Goal: Task Accomplishment & Management: Manage account settings

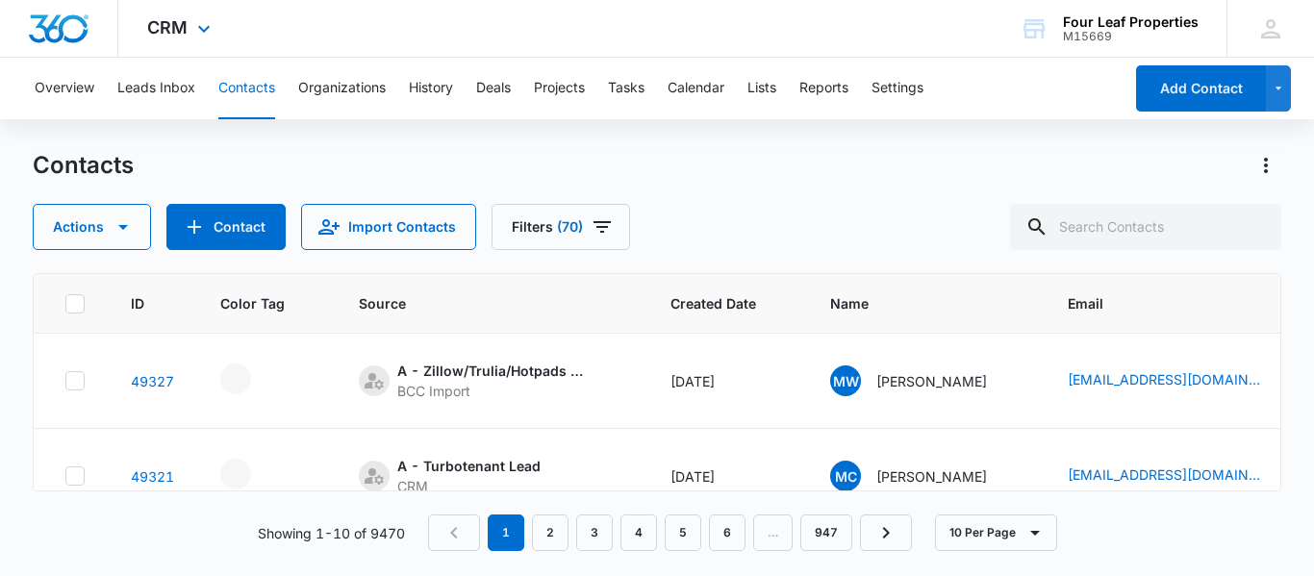
scroll to position [809, 726]
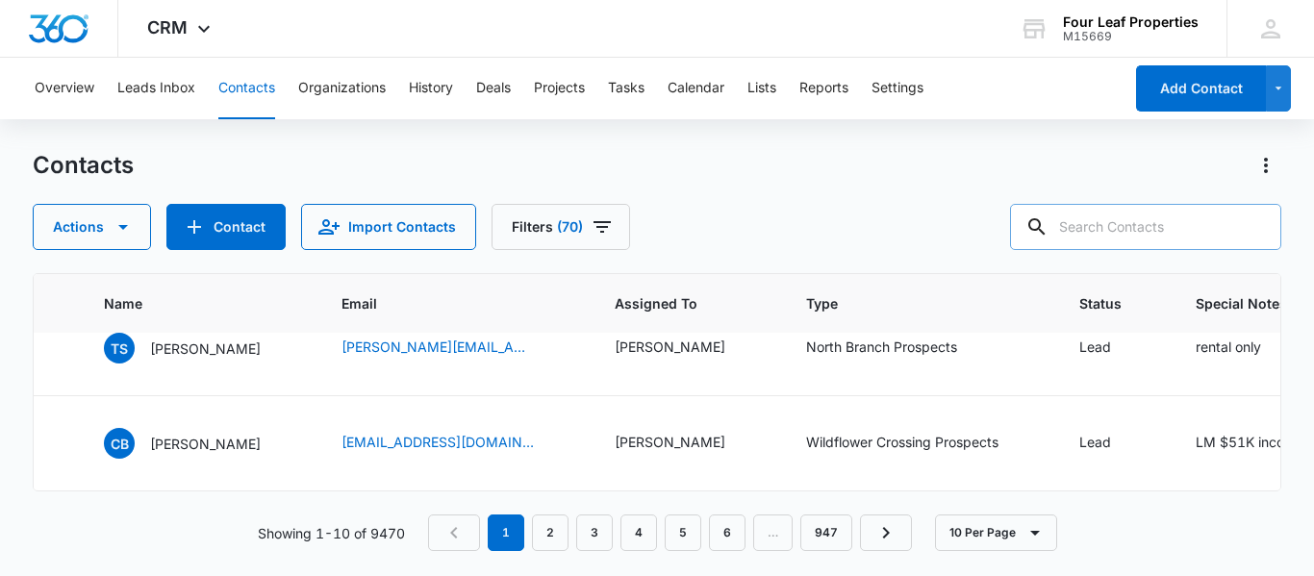
click at [1107, 215] on input "text" at bounding box center [1145, 227] width 271 height 46
type input "v"
type input "[PERSON_NAME]"
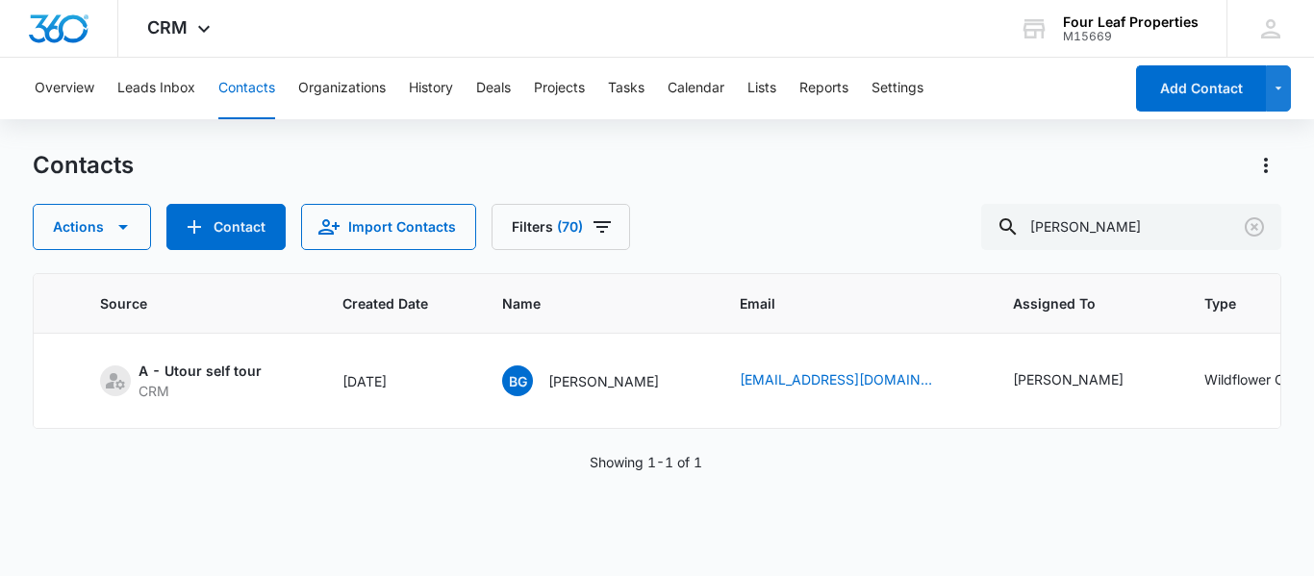
scroll to position [0, 0]
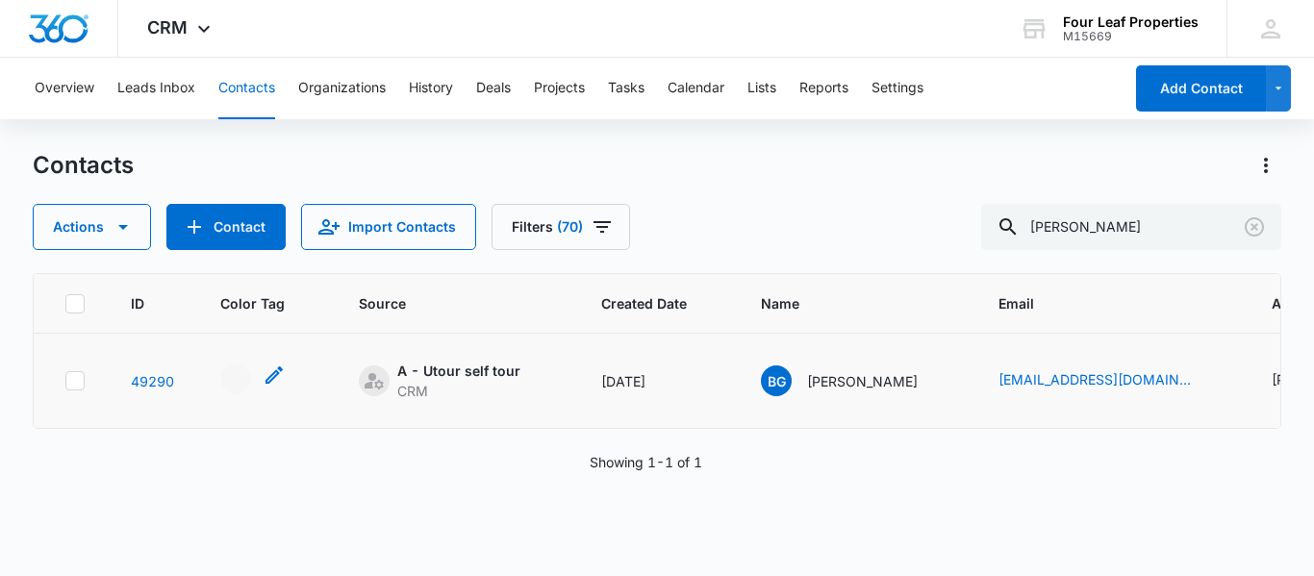
click at [232, 372] on div "- - Select to Edit Field" at bounding box center [235, 379] width 31 height 31
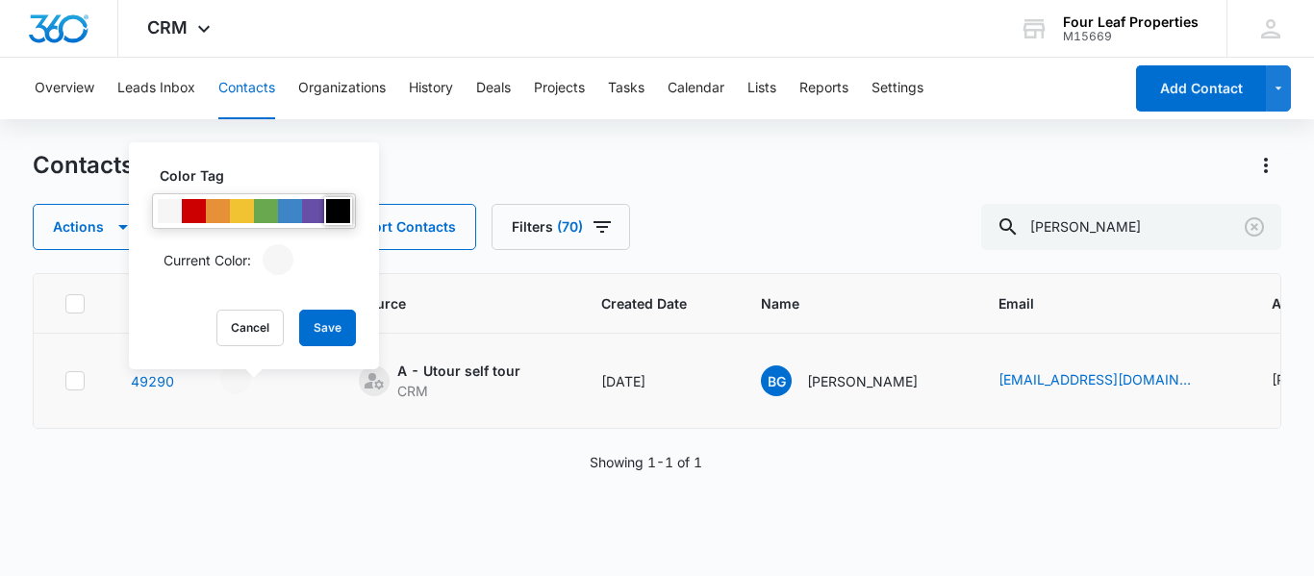
drag, startPoint x: 335, startPoint y: 206, endPoint x: 352, endPoint y: 272, distance: 68.6
click at [336, 206] on div at bounding box center [338, 211] width 24 height 24
click at [317, 326] on button "Save" at bounding box center [327, 328] width 57 height 37
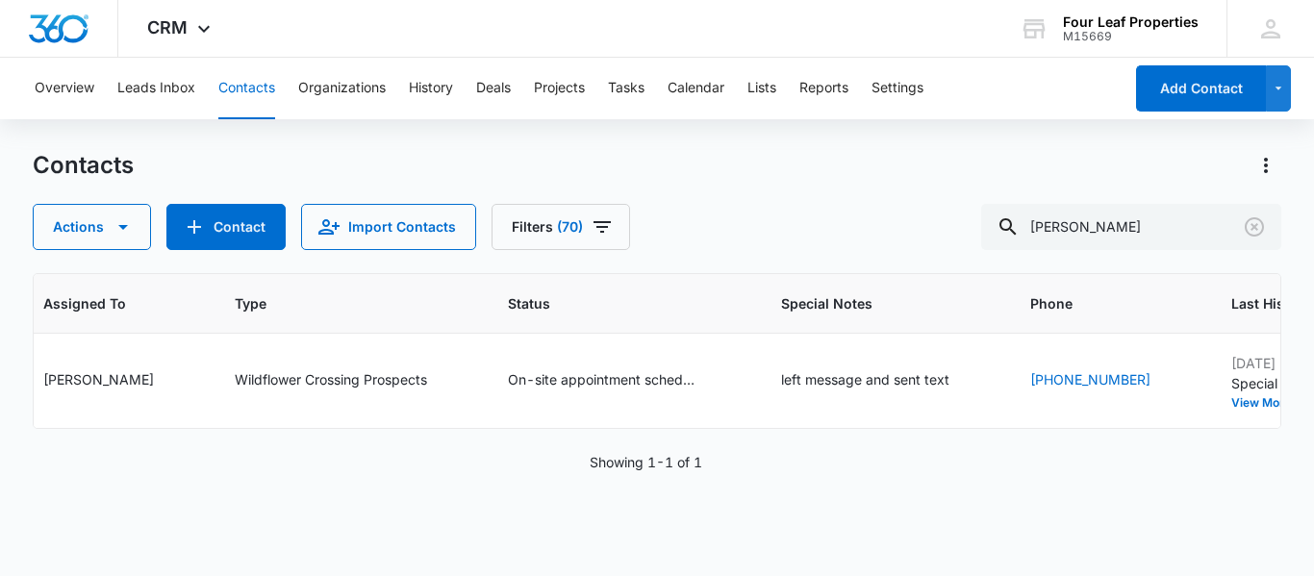
scroll to position [0, 1235]
click at [954, 377] on icon "Special Notes - left message and sent text - Select to Edit Field" at bounding box center [965, 380] width 23 height 23
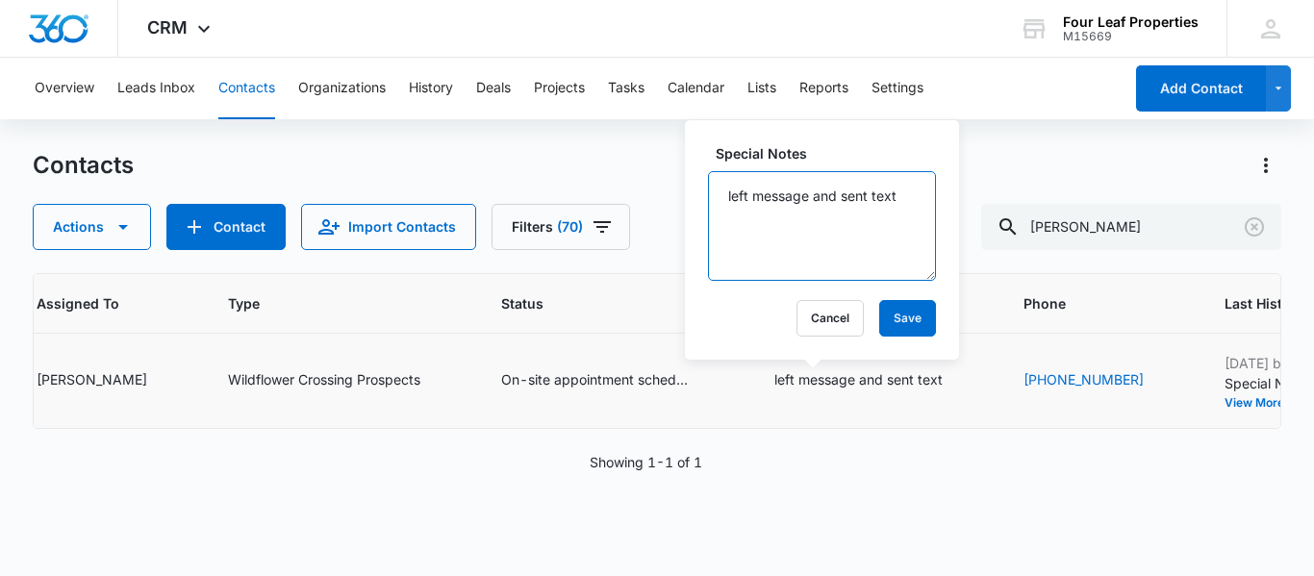
click at [722, 195] on textarea "left message and sent text" at bounding box center [822, 226] width 228 height 110
type textarea "10/14 denied left message and sent text"
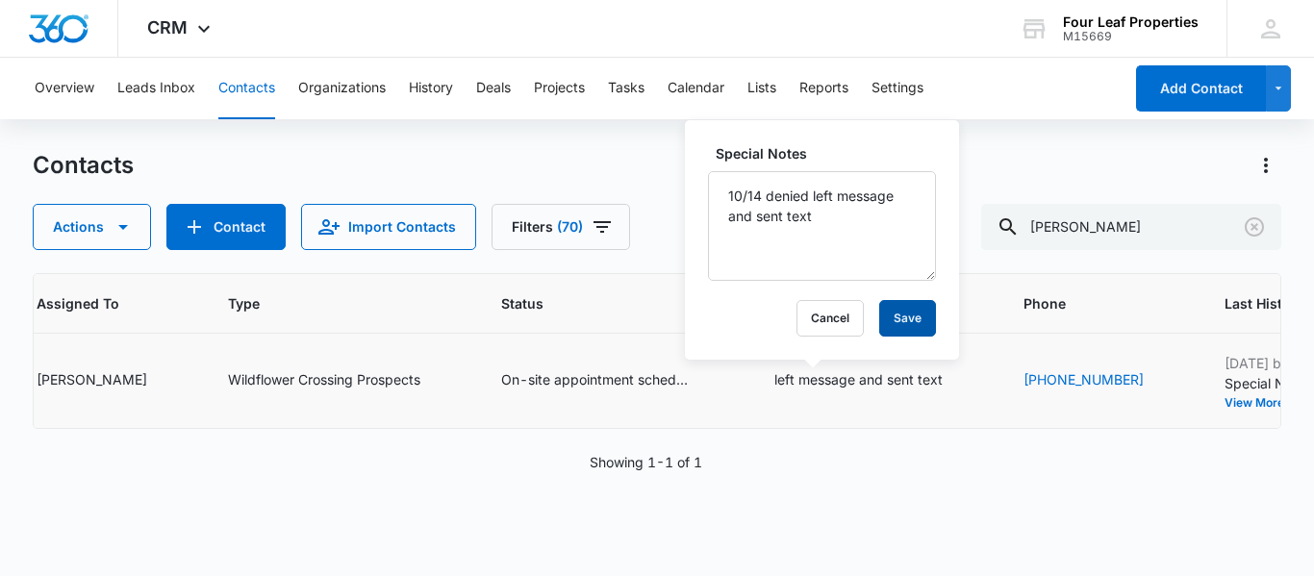
click at [908, 315] on button "Save" at bounding box center [907, 318] width 57 height 37
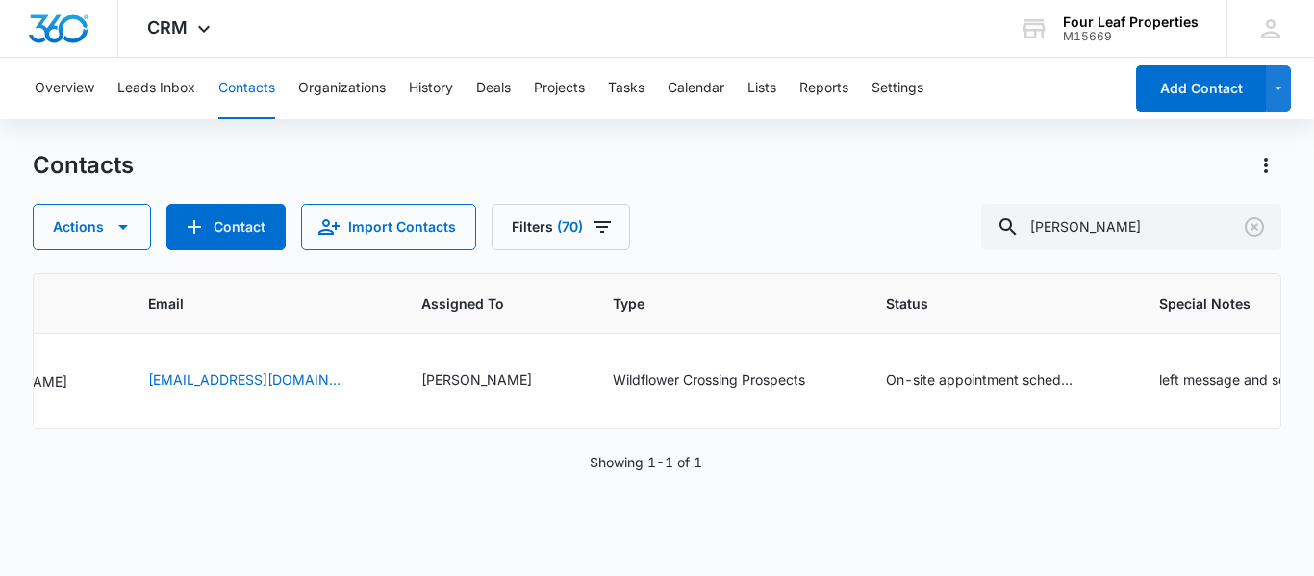
scroll to position [0, 846]
click at [822, 377] on icon "Type - Wildflower Crossing Prospects - Select to Edit Field" at bounding box center [833, 380] width 23 height 23
drag, startPoint x: 969, startPoint y: 130, endPoint x: 948, endPoint y: 164, distance: 39.8
click at [970, 131] on div "Overview Leads Inbox Contacts Organizations History Deals Projects Tasks Calend…" at bounding box center [657, 316] width 1314 height 517
drag, startPoint x: 586, startPoint y: 426, endPoint x: 757, endPoint y: 394, distance: 174.2
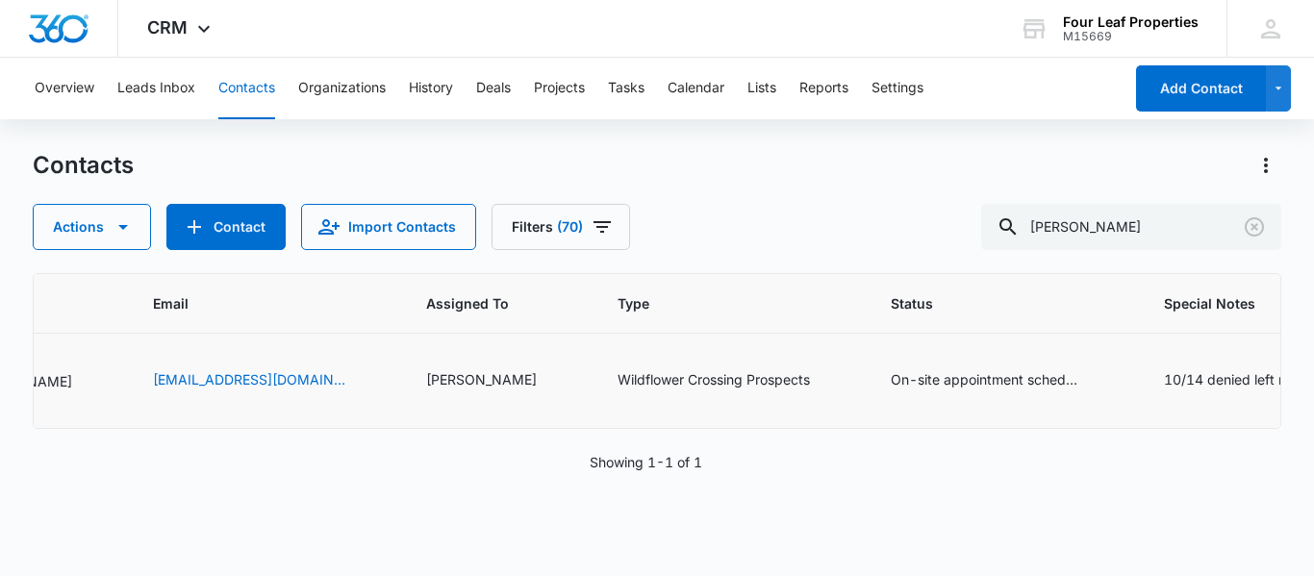
click at [769, 388] on td "Wildflower Crossing Prospects" at bounding box center [731, 381] width 273 height 95
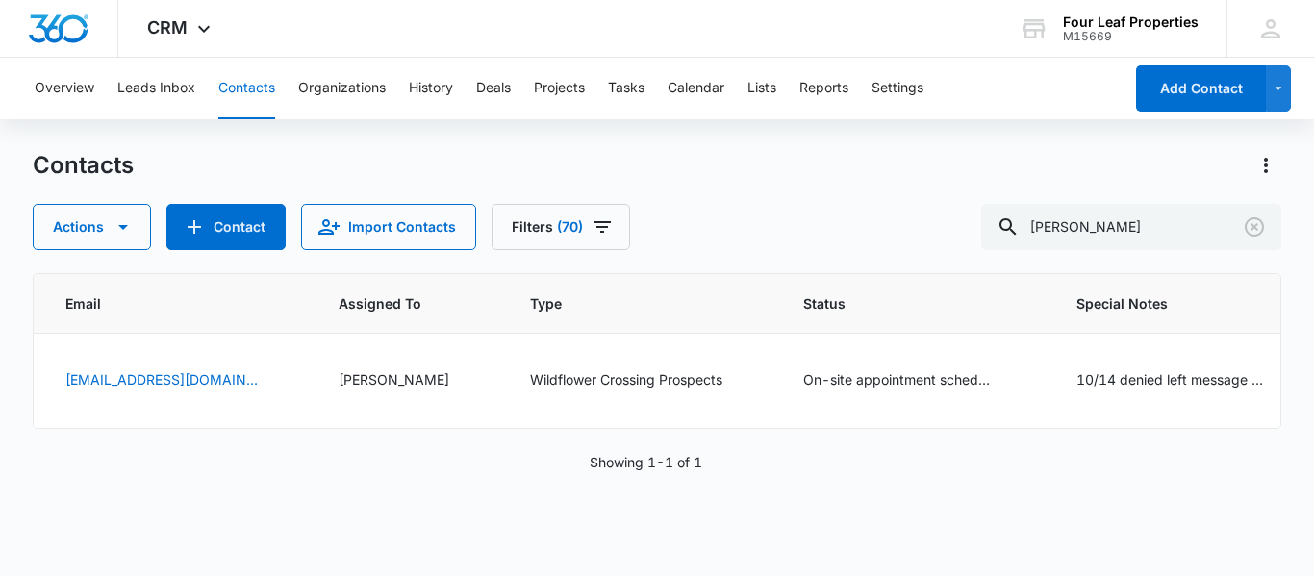
scroll to position [0, 936]
drag, startPoint x: 685, startPoint y: 377, endPoint x: 673, endPoint y: 383, distance: 12.9
click at [731, 379] on icon "Type - Wildflower Crossing Prospects - Select to Edit Field" at bounding box center [742, 380] width 23 height 23
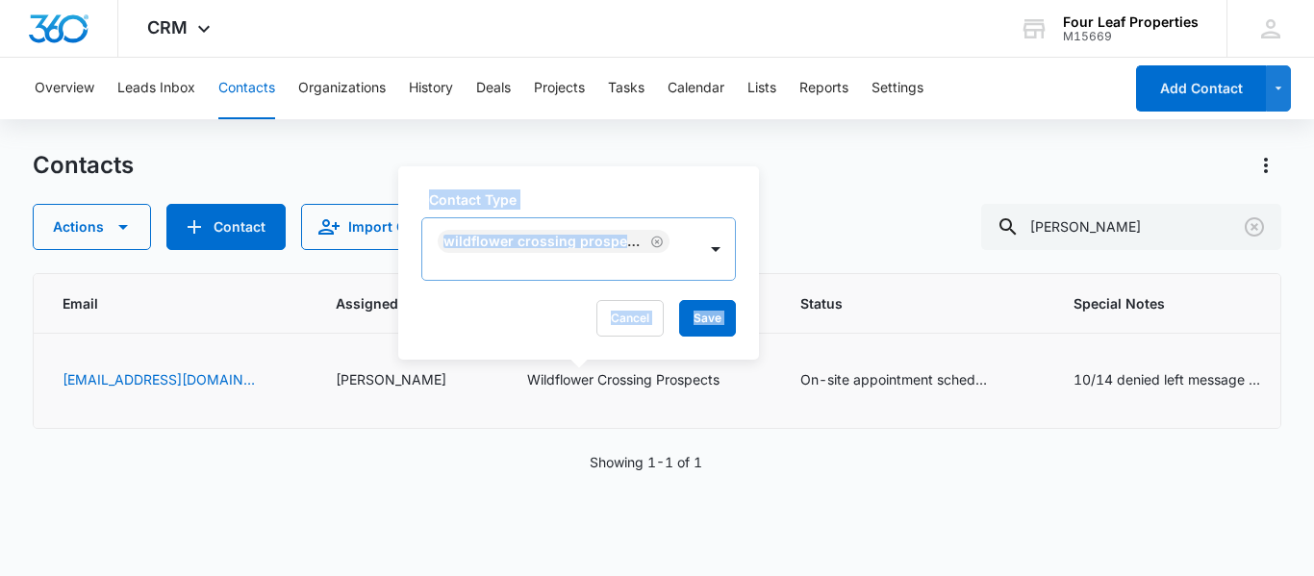
click at [609, 263] on div at bounding box center [556, 271] width 232 height 24
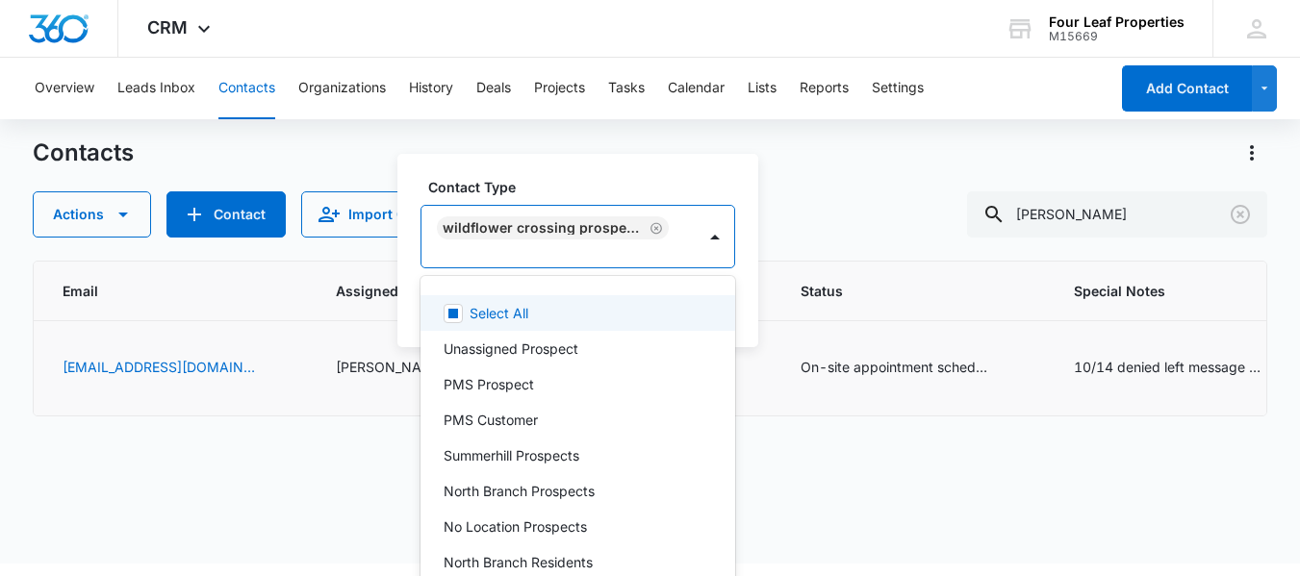
scroll to position [14, 0]
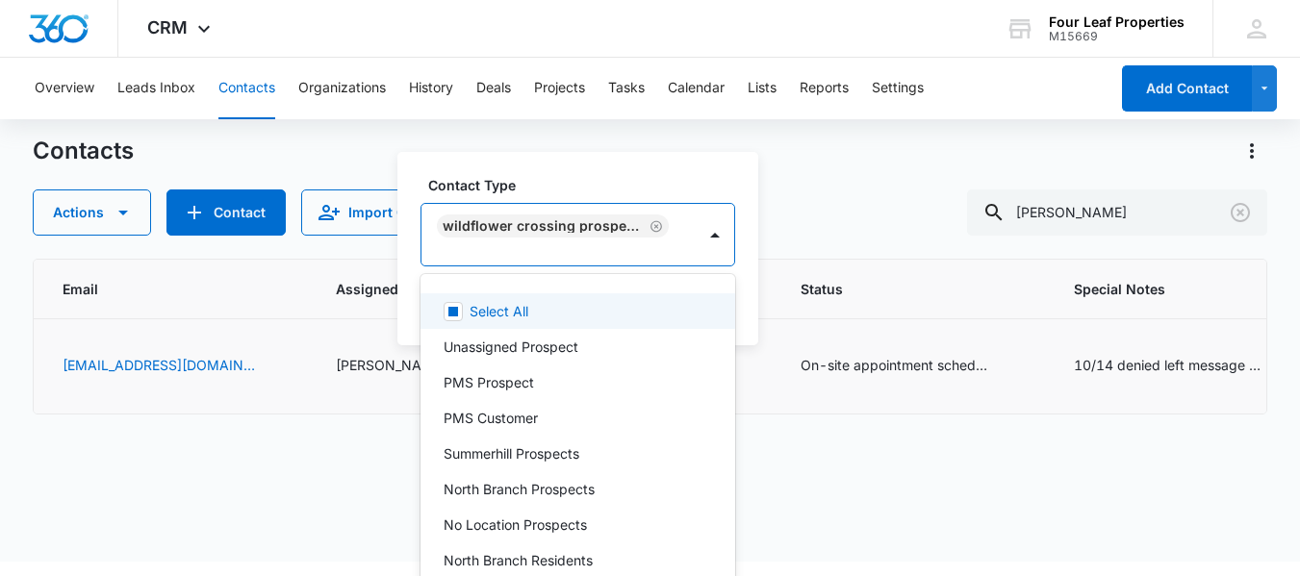
click at [641, 165] on div "Contacts Actions Contact Import Contacts Filters (70) [PERSON_NAME] ID Color Ta…" at bounding box center [650, 348] width 1234 height 424
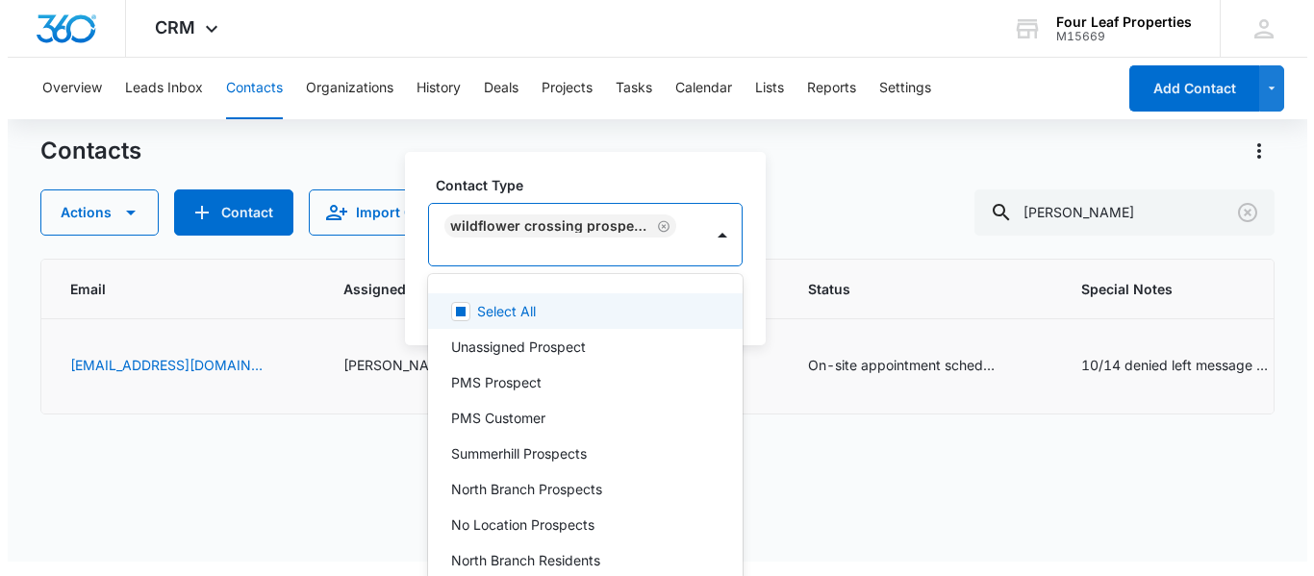
scroll to position [0, 0]
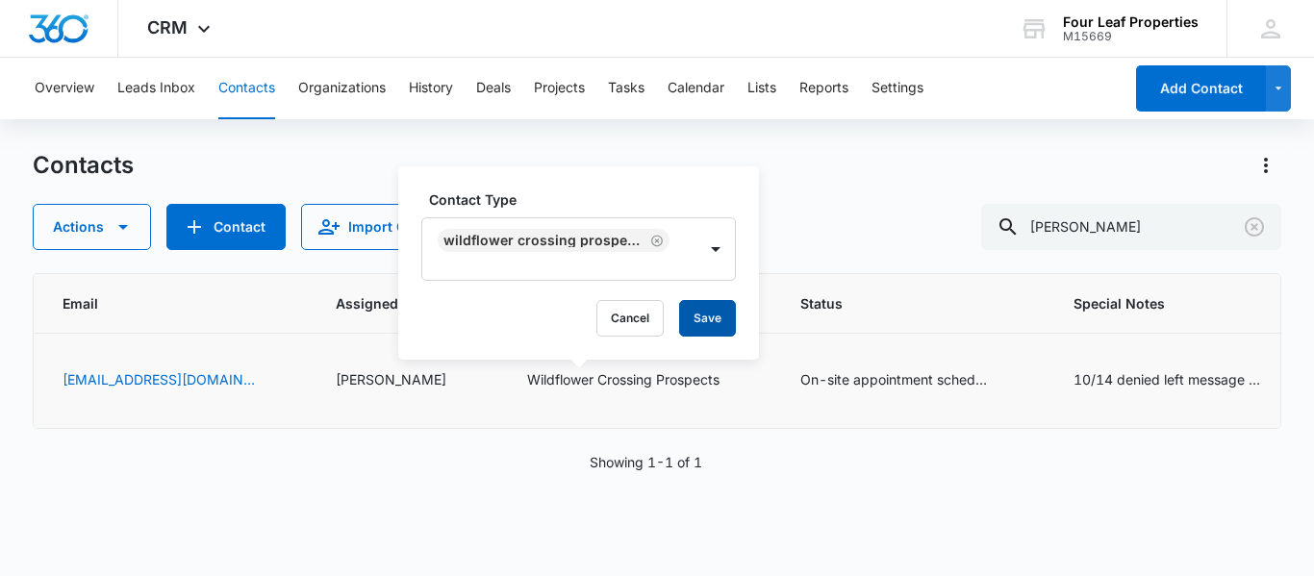
click at [706, 328] on button "Save" at bounding box center [707, 318] width 57 height 37
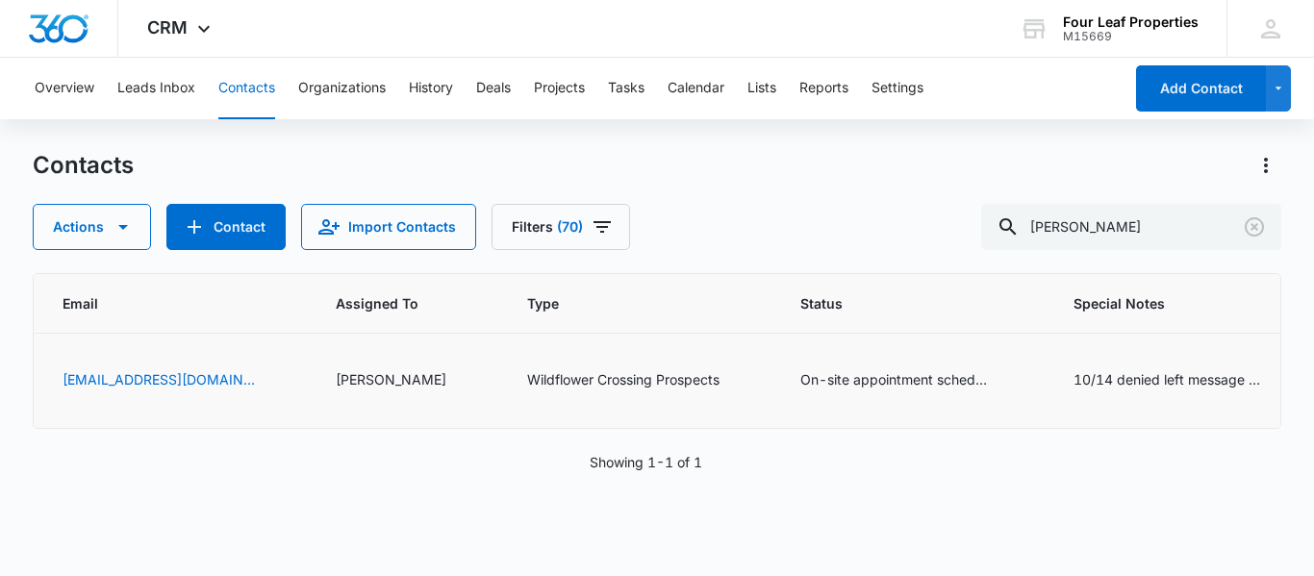
scroll to position [0, 1171]
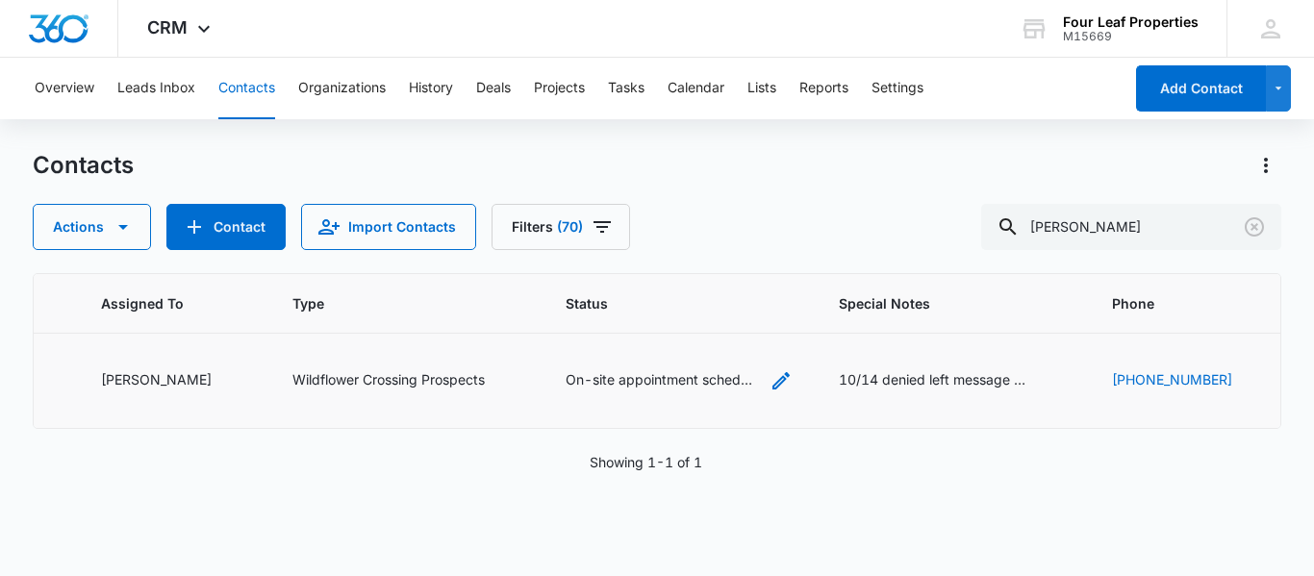
drag, startPoint x: 724, startPoint y: 380, endPoint x: 715, endPoint y: 372, distance: 12.3
click at [770, 376] on icon "Status - On-site appointment scheduled - Select to Edit Field" at bounding box center [781, 380] width 23 height 23
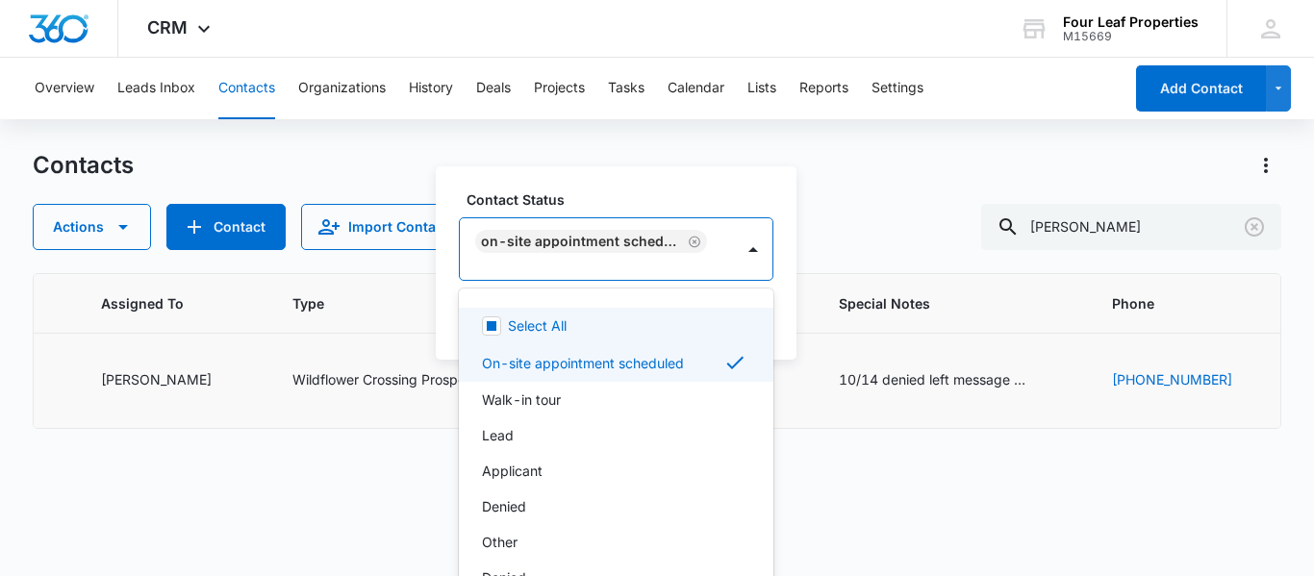
click at [661, 262] on div at bounding box center [593, 271] width 232 height 24
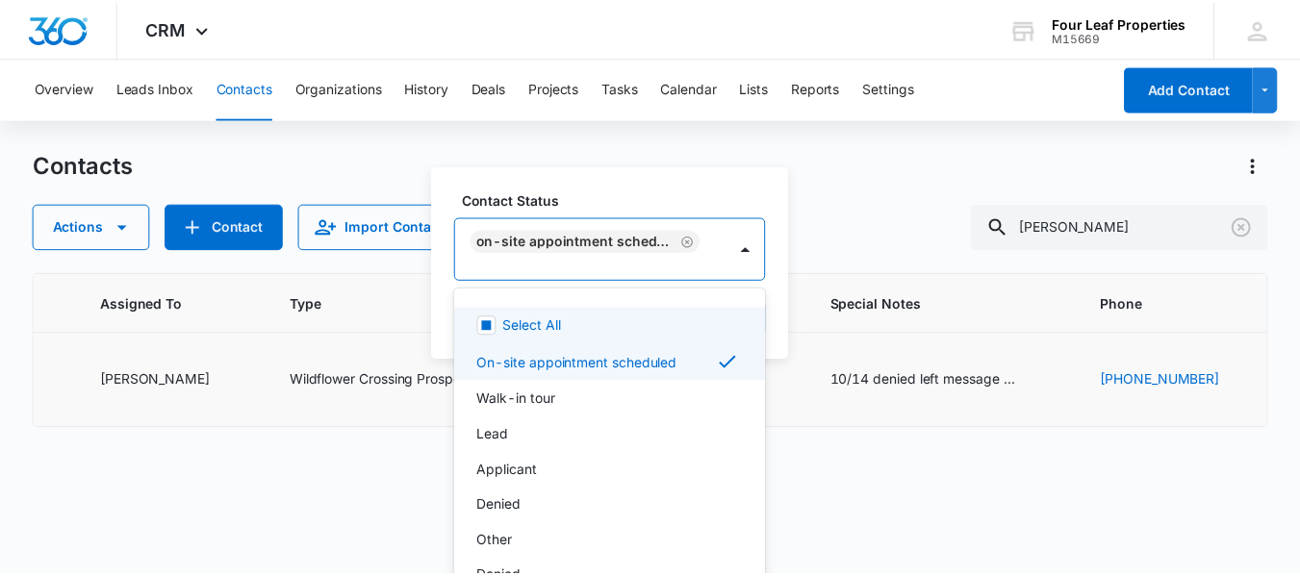
scroll to position [1, 0]
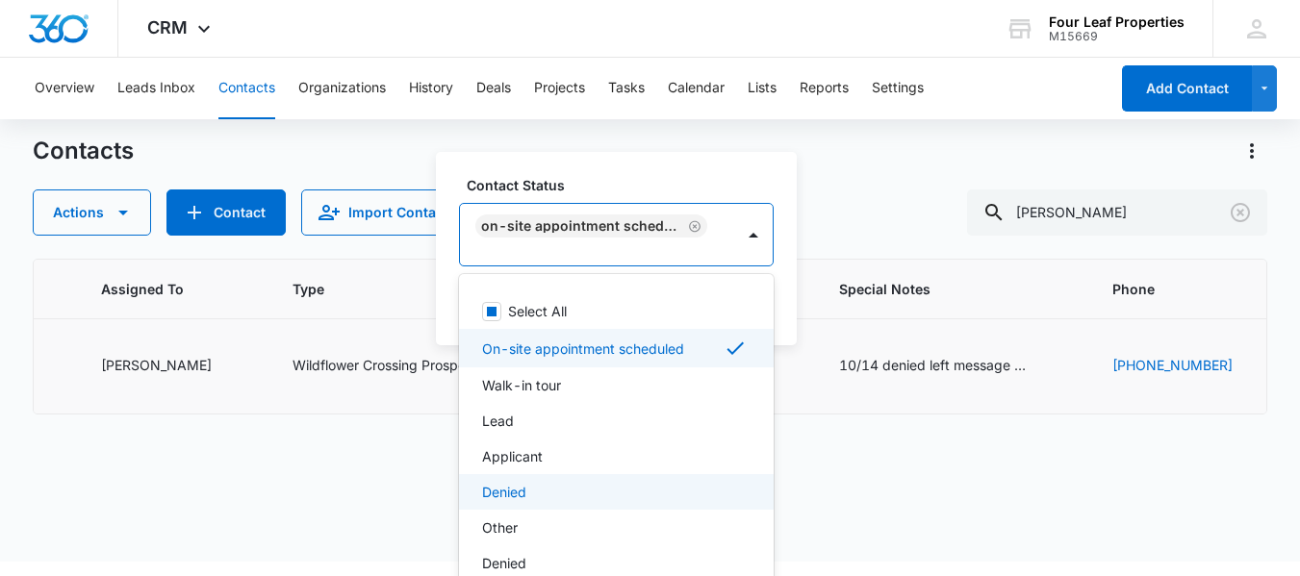
click at [496, 489] on p "Denied" at bounding box center [504, 492] width 44 height 20
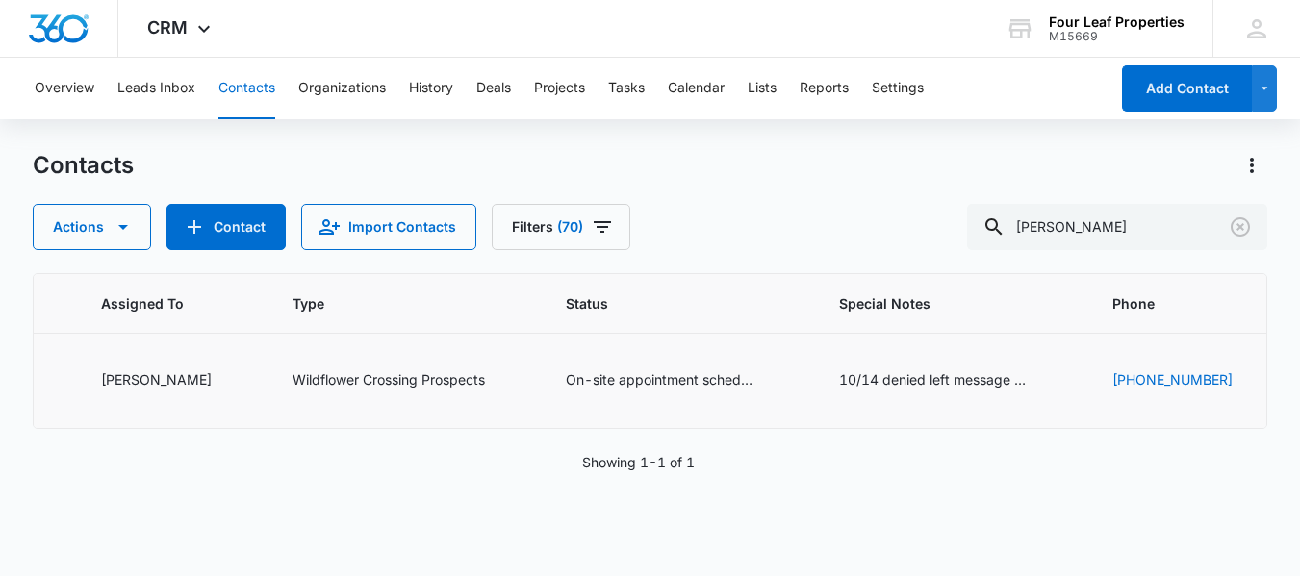
click at [395, 158] on div "Contacts" at bounding box center [650, 165] width 1234 height 31
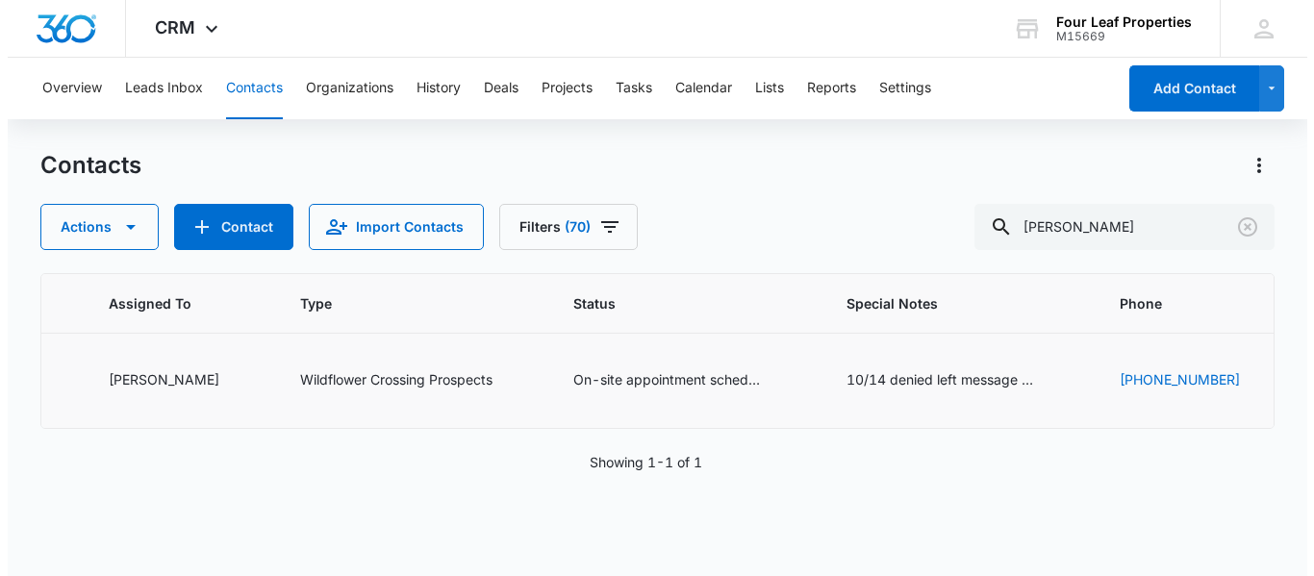
scroll to position [0, 0]
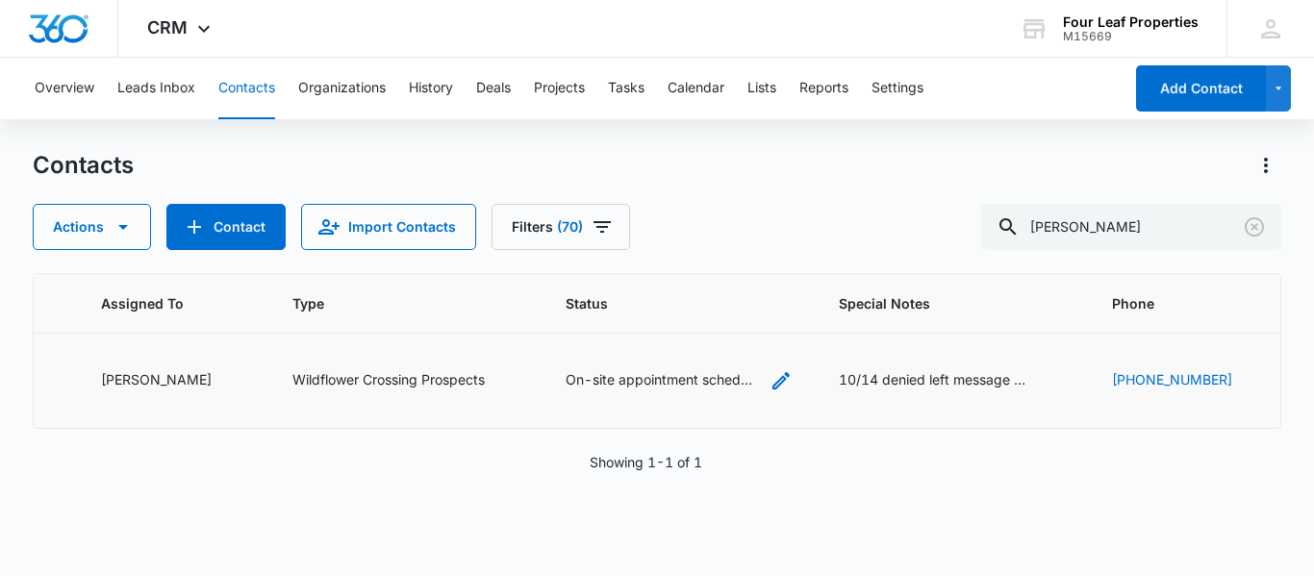
click at [770, 379] on icon "Status - On-site appointment scheduled - Select to Edit Field" at bounding box center [781, 380] width 23 height 23
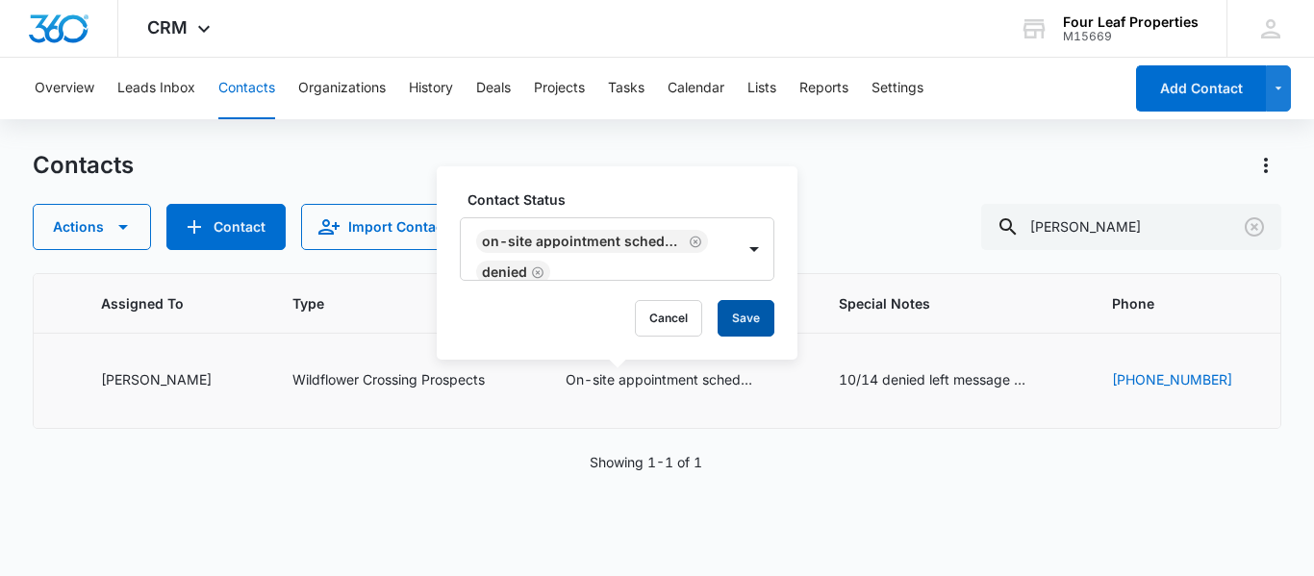
drag, startPoint x: 741, startPoint y: 325, endPoint x: 727, endPoint y: 326, distance: 13.5
click at [740, 325] on button "Save" at bounding box center [746, 318] width 57 height 37
